Goal: Information Seeking & Learning: Check status

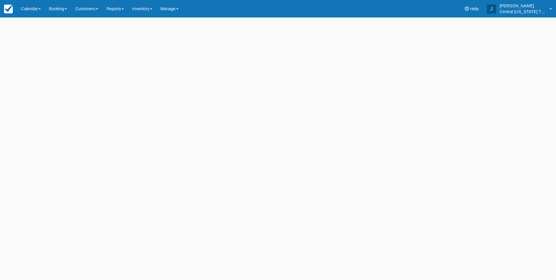
click at [33, 12] on link "Calendar" at bounding box center [31, 8] width 28 height 17
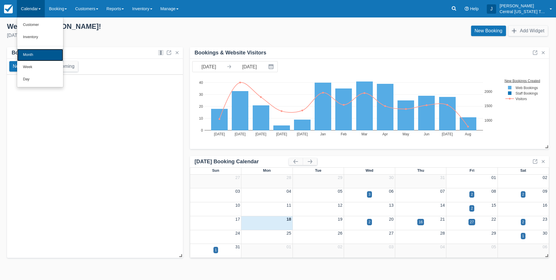
click at [35, 51] on link "Month" at bounding box center [40, 55] width 46 height 12
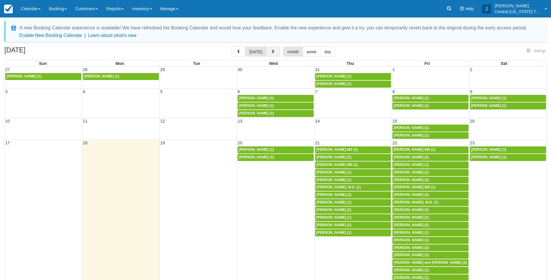
click at [269, 49] on button "button" at bounding box center [273, 52] width 14 height 10
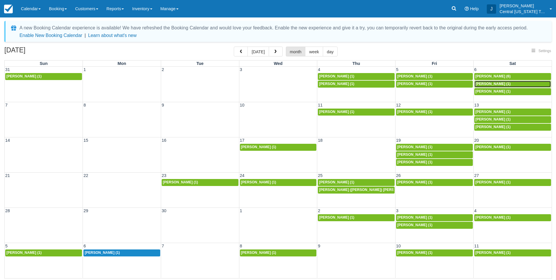
click at [483, 83] on span "[PERSON_NAME] (1)" at bounding box center [492, 84] width 35 height 4
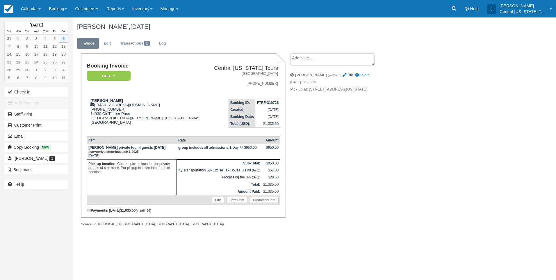
click at [353, 191] on div "Booking Invoice Paid   Pending Reserved Deposit Waiting Cancelled Central Kentu…" at bounding box center [233, 145] width 320 height 185
click at [25, 10] on link "Calendar" at bounding box center [31, 8] width 28 height 17
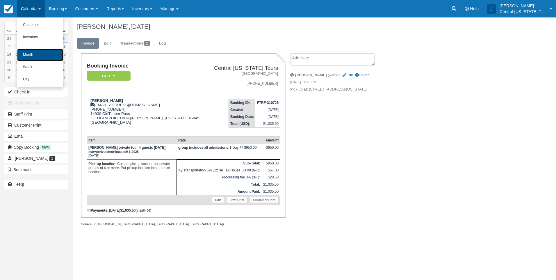
click at [36, 57] on link "Month" at bounding box center [40, 55] width 46 height 12
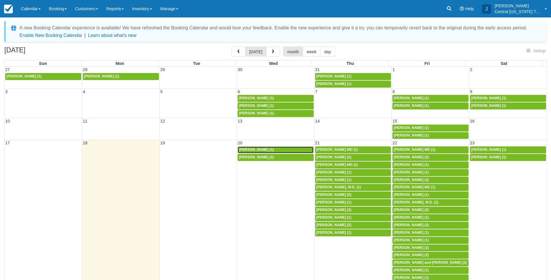
click at [253, 148] on span "[PERSON_NAME] (1)" at bounding box center [256, 149] width 35 height 4
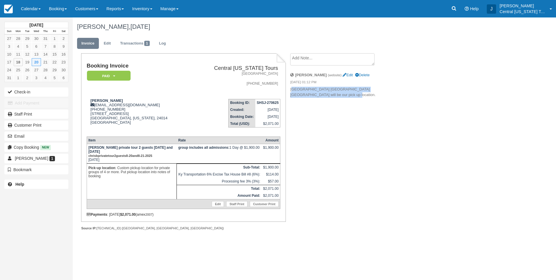
drag, startPoint x: 336, startPoint y: 96, endPoint x: 299, endPoint y: 86, distance: 38.2
click at [298, 86] on li "Chris Bickley (website) Edit Delete 06/27/25 01:12 PM Hampton Inn Lexington Sou…" at bounding box center [339, 85] width 98 height 33
drag, startPoint x: 299, startPoint y: 86, endPoint x: 367, endPoint y: 126, distance: 78.9
click at [367, 126] on div "Booking Invoice Paid   Pending Reserved Deposit Waiting Cancelled Central Kentu…" at bounding box center [233, 148] width 320 height 190
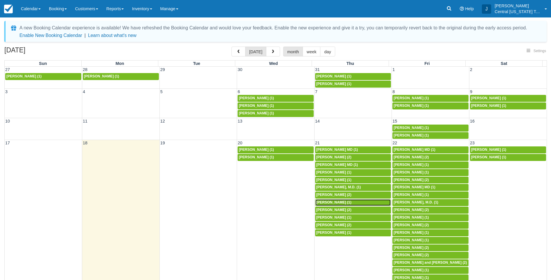
click at [334, 201] on span "[PERSON_NAME] (1)" at bounding box center [334, 202] width 35 height 4
click at [355, 163] on span "[PERSON_NAME] MD (1)" at bounding box center [338, 164] width 42 height 4
click at [330, 145] on td "21" at bounding box center [353, 143] width 78 height 6
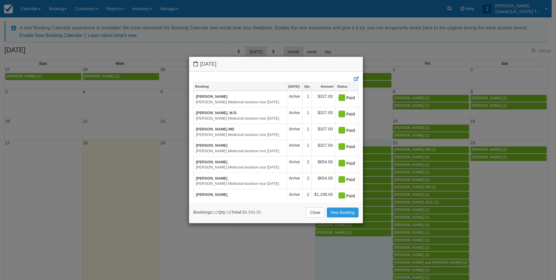
click at [368, 47] on div "[DATE] Booking [DATE] Qty Amount Status [PERSON_NAME] Gregs Medicinal bourbon t…" at bounding box center [278, 140] width 556 height 280
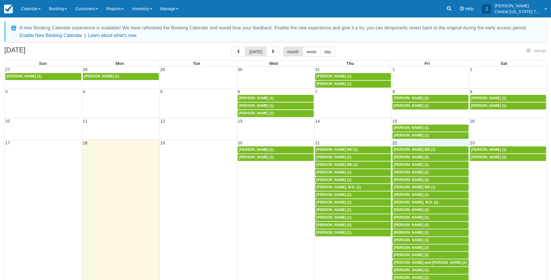
click at [411, 144] on td "22" at bounding box center [431, 143] width 78 height 6
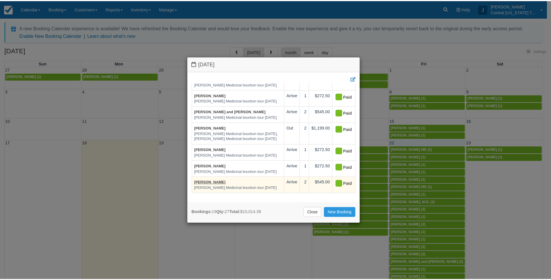
scroll to position [229, 0]
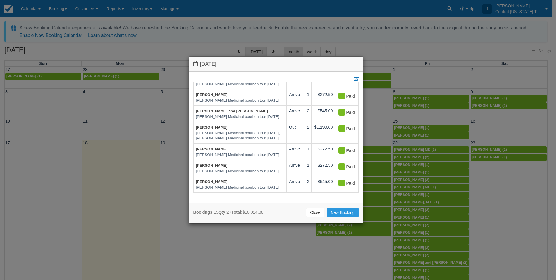
click at [318, 211] on link "Close" at bounding box center [315, 212] width 18 height 10
